Goal: Information Seeking & Learning: Learn about a topic

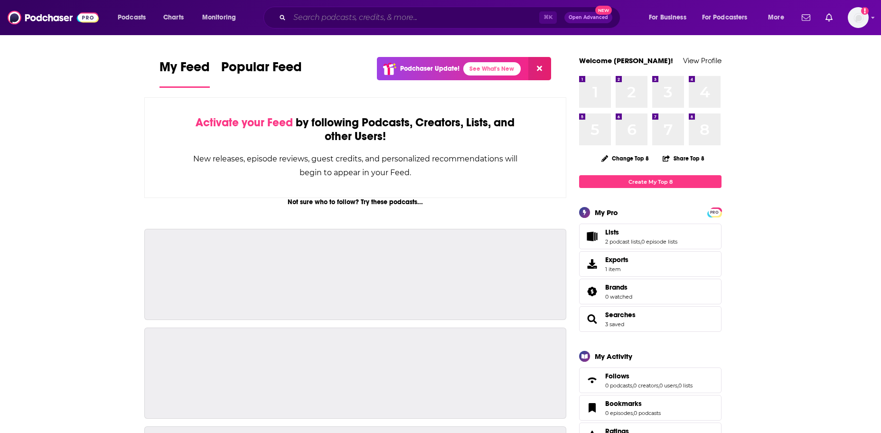
click at [308, 13] on input "Search podcasts, credits, & more..." at bounding box center [414, 17] width 250 height 15
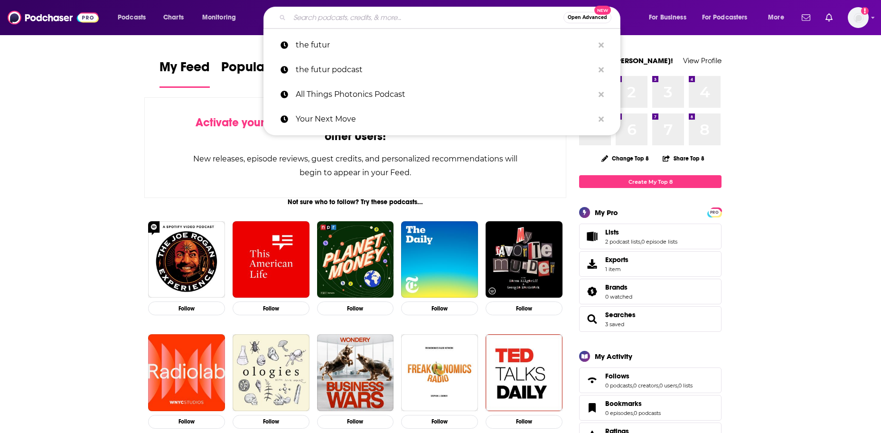
paste input "Bankadelic"
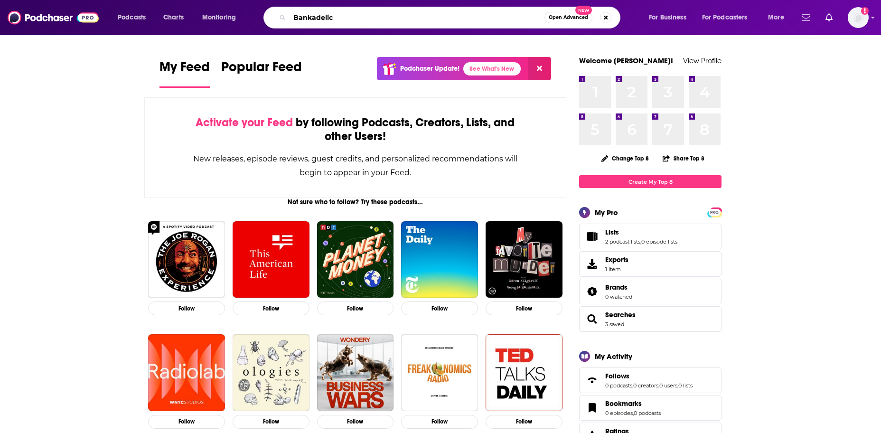
type input "Bankadelic"
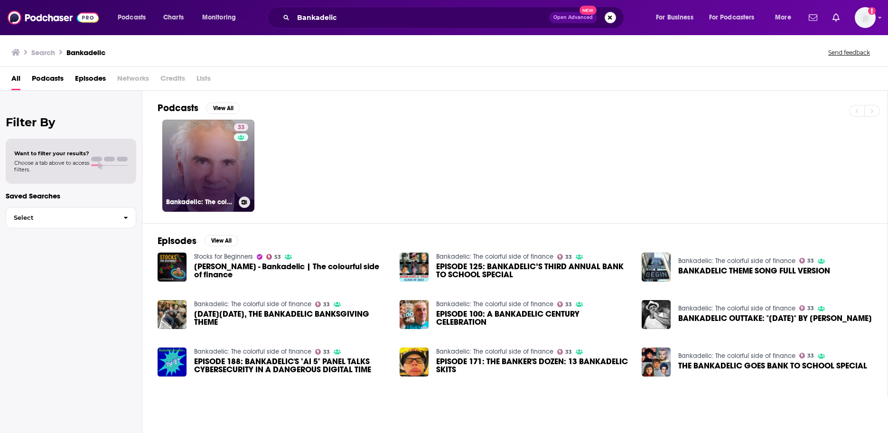
click at [218, 180] on link "33 Bankadelic: The colorful side of finance" at bounding box center [208, 166] width 92 height 92
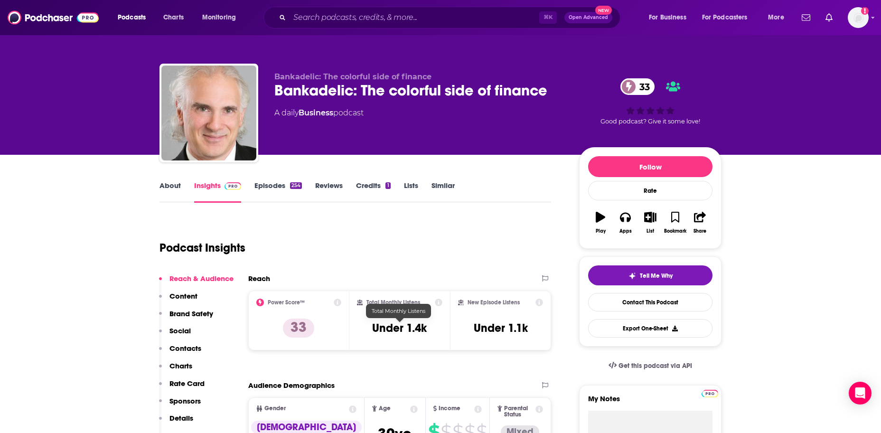
click at [391, 328] on h3 "Under 1.4k" at bounding box center [399, 328] width 55 height 14
copy div "Under 1.4k"
click at [490, 328] on h3 "Under 1.1k" at bounding box center [501, 328] width 54 height 14
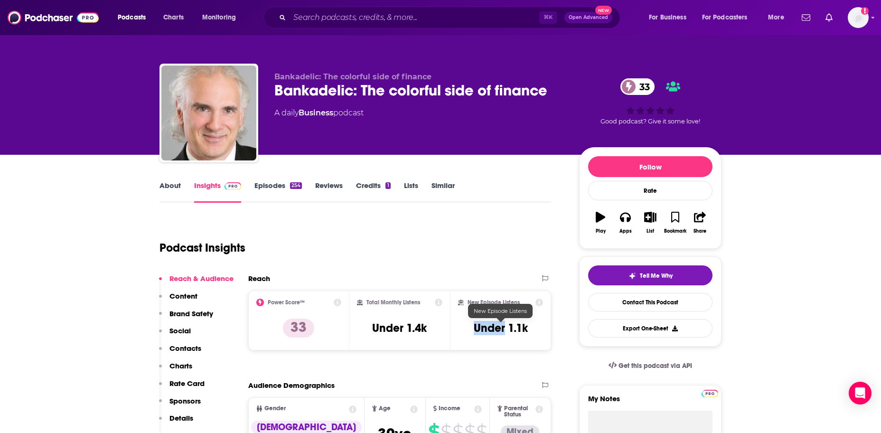
click at [490, 328] on h3 "Under 1.1k" at bounding box center [501, 328] width 54 height 14
copy div "Under 1.1k Export One-Sheet"
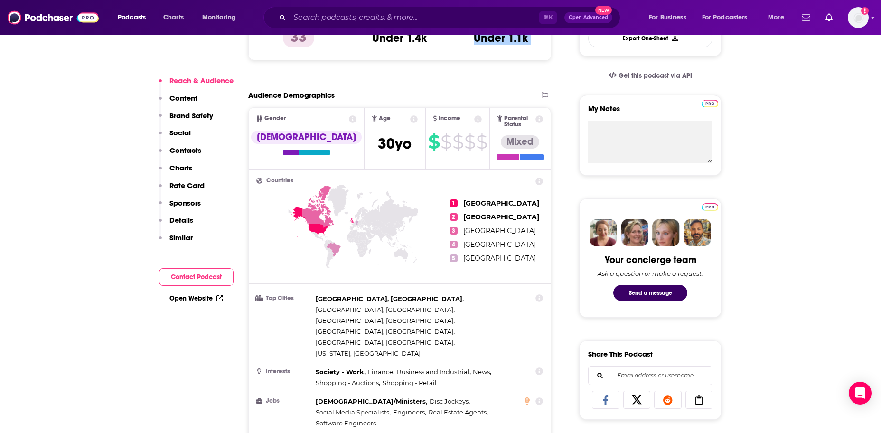
scroll to position [301, 0]
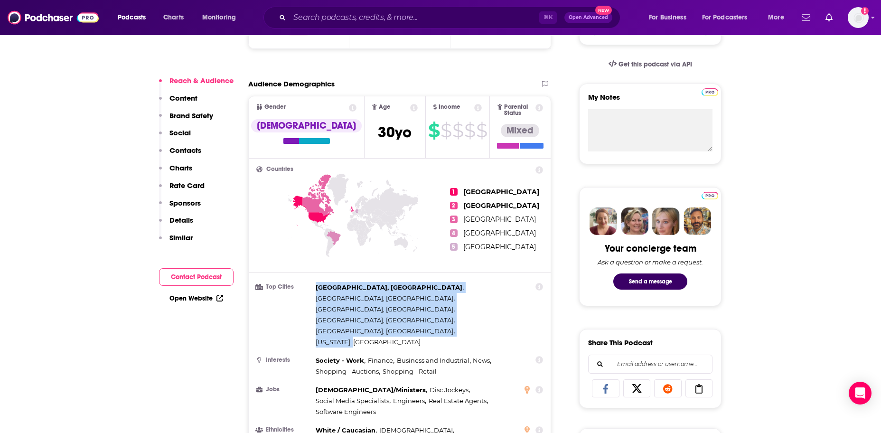
drag, startPoint x: 410, startPoint y: 295, endPoint x: 315, endPoint y: 286, distance: 96.3
click at [315, 286] on li "Top Cities [GEOGRAPHIC_DATA], [GEOGRAPHIC_DATA] , [GEOGRAPHIC_DATA], [GEOGRAPHI…" at bounding box center [399, 314] width 287 height 65
drag, startPoint x: 318, startPoint y: 281, endPoint x: 410, endPoint y: 293, distance: 92.9
click at [410, 293] on div "[GEOGRAPHIC_DATA], [GEOGRAPHIC_DATA] , [GEOGRAPHIC_DATA], [GEOGRAPHIC_DATA] , […" at bounding box center [417, 314] width 203 height 65
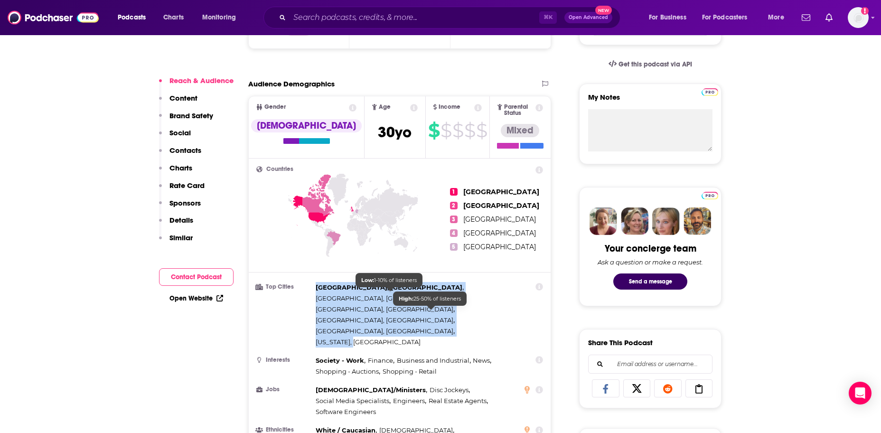
copy div "[GEOGRAPHIC_DATA], [GEOGRAPHIC_DATA] , [GEOGRAPHIC_DATA], [GEOGRAPHIC_DATA] , […"
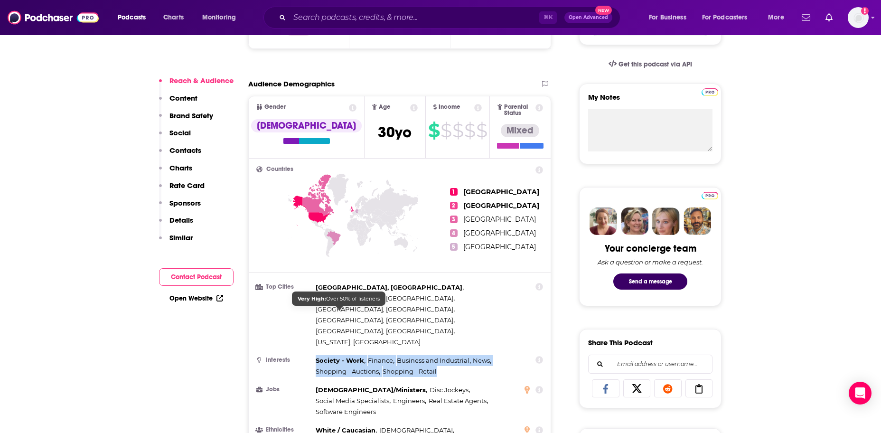
drag, startPoint x: 431, startPoint y: 325, endPoint x: 316, endPoint y: 315, distance: 116.3
click at [316, 355] on div "Society - Work , Finance , Business and Industrial , News , Shopping - Auctions…" at bounding box center [417, 366] width 203 height 22
copy div "Society - Work , Finance , Business and Industrial , News , Shopping - Auctions…"
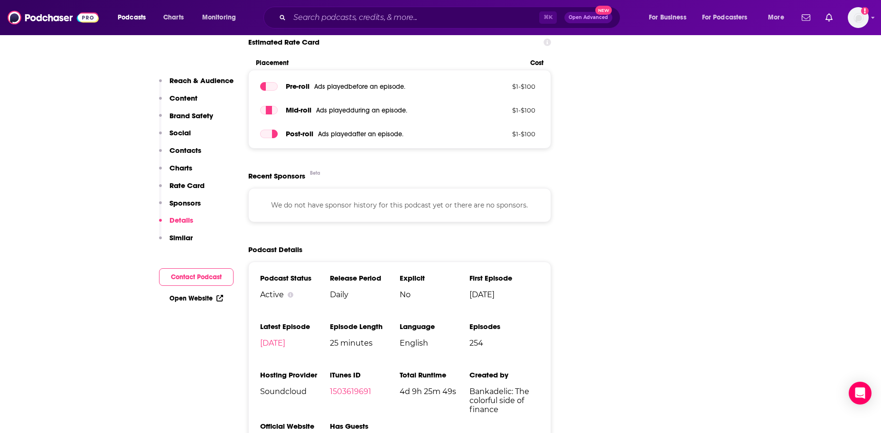
scroll to position [1194, 0]
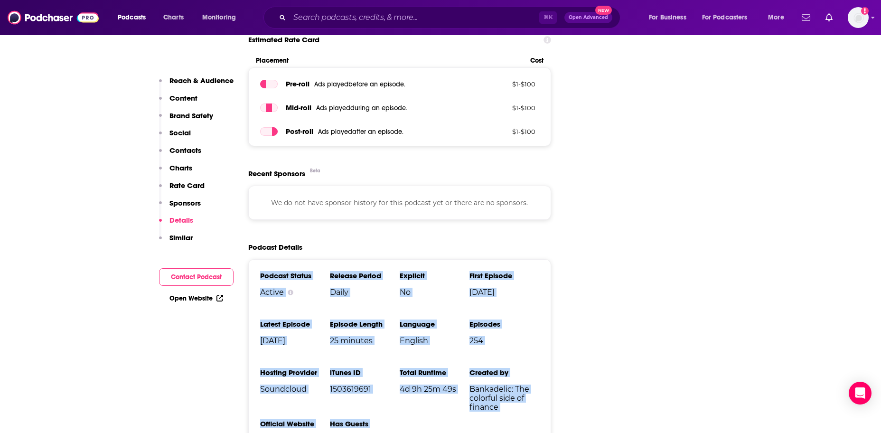
drag, startPoint x: 356, startPoint y: 372, endPoint x: 254, endPoint y: 207, distance: 193.9
click at [254, 259] on div "Podcast Status Active Release Period Daily Explicit No First Episode [DATE] Lat…" at bounding box center [399, 361] width 303 height 205
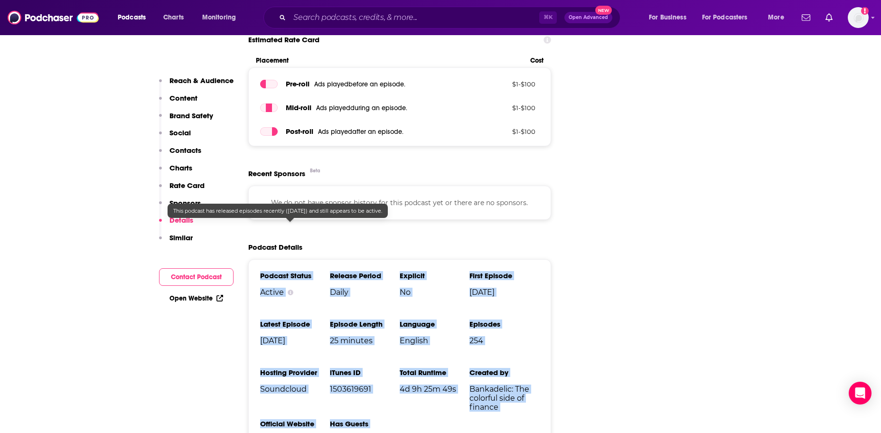
copy ul "Podcast Status Active Release Period Daily Explicit No First Episode [DATE] Lat…"
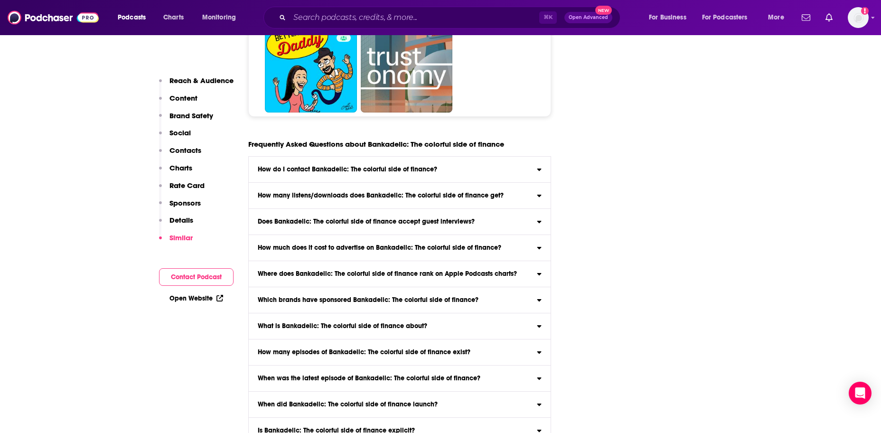
scroll to position [3679, 0]
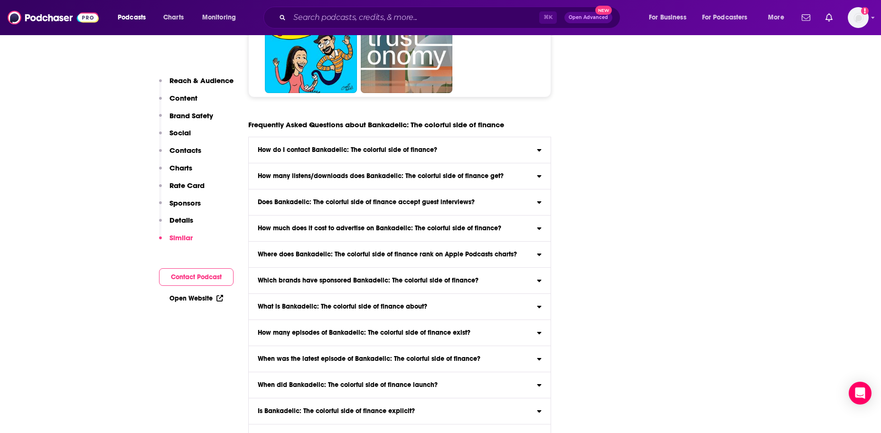
click at [374, 199] on h3 "Does Bankadelic: The colorful side of finance accept guest interviews?" at bounding box center [366, 202] width 217 height 7
click at [0, 0] on input "Does Bankadelic: The colorful side of finance accept guest interviews? Yes" at bounding box center [0, 0] width 0 height 0
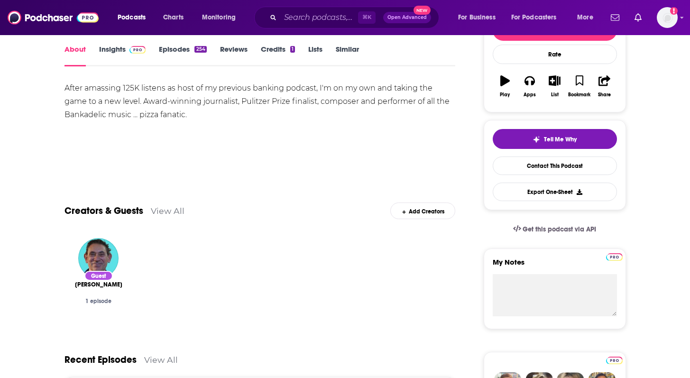
scroll to position [121, 0]
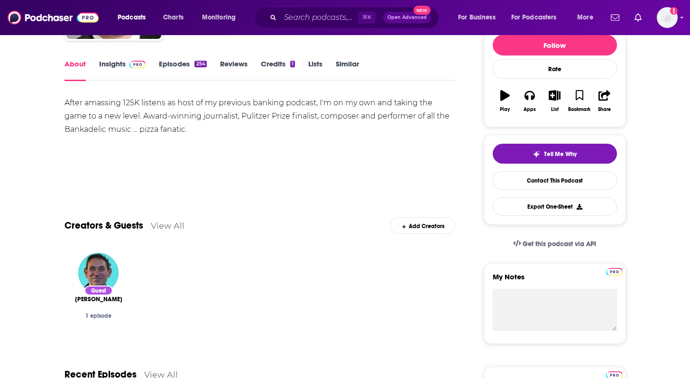
click at [189, 129] on div "After amassing 125K listens as host of my previous banking podcast, I'm on my o…" at bounding box center [260, 116] width 391 height 40
click at [189, 120] on div "After amassing 125K listens as host of my previous banking podcast, I'm on my o…" at bounding box center [260, 116] width 391 height 40
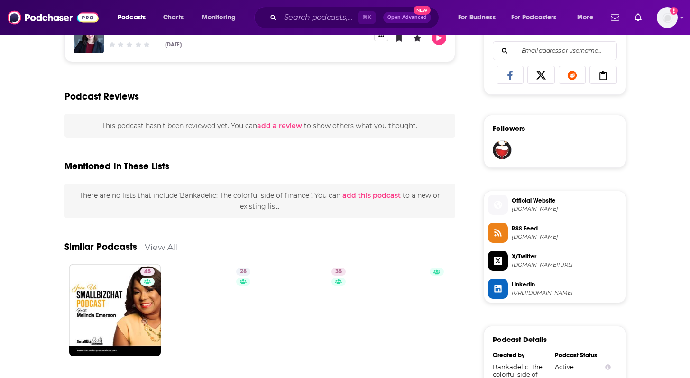
scroll to position [565, 0]
